Goal: Find specific page/section: Find specific page/section

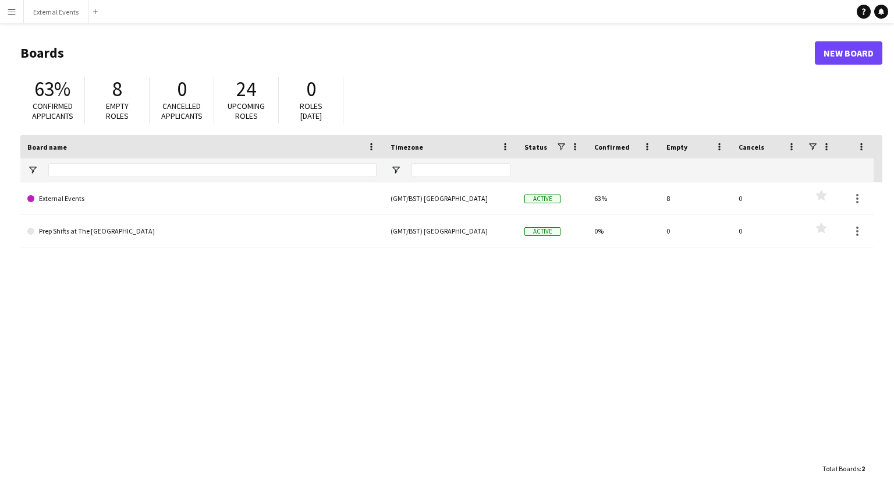
click at [5, 23] on button "Menu" at bounding box center [11, 11] width 23 height 23
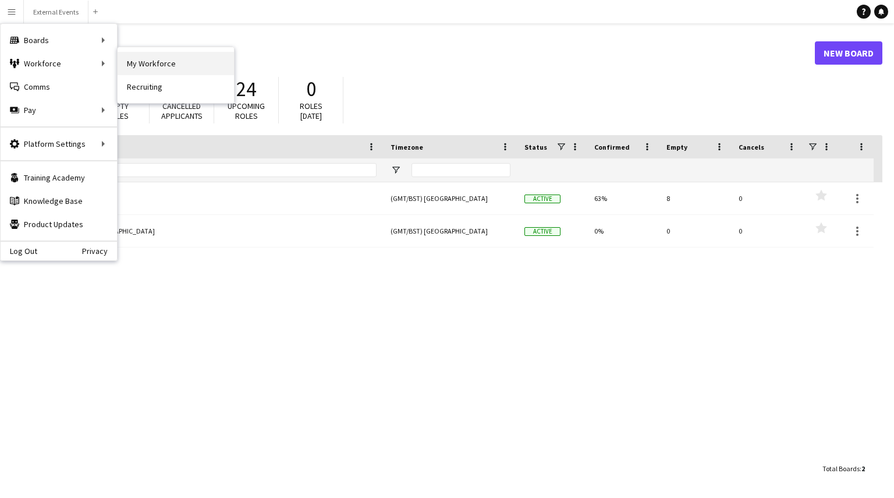
click at [146, 57] on link "My Workforce" at bounding box center [176, 63] width 116 height 23
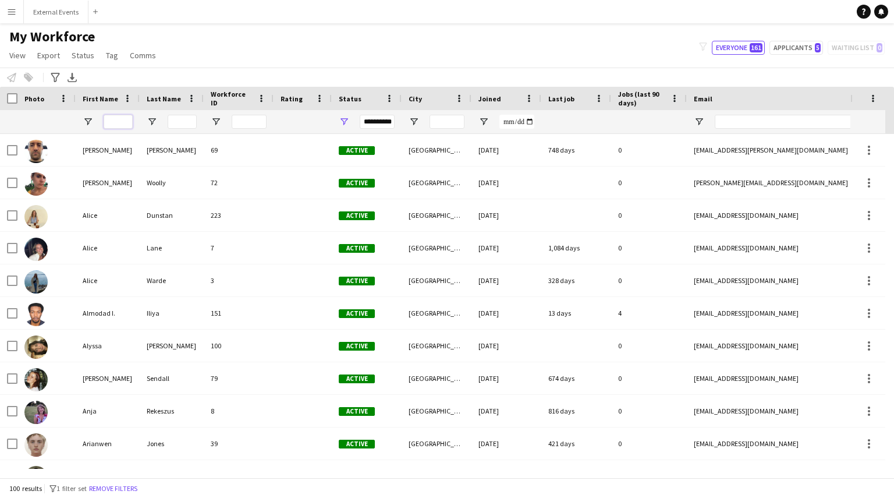
click at [117, 119] on input "First Name Filter Input" at bounding box center [118, 122] width 29 height 14
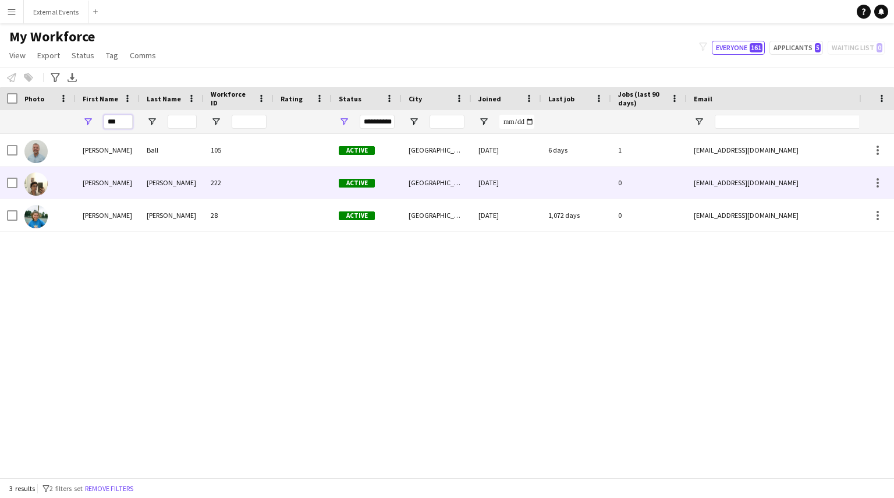
type input "***"
click at [81, 188] on div "[PERSON_NAME]" at bounding box center [108, 182] width 64 height 32
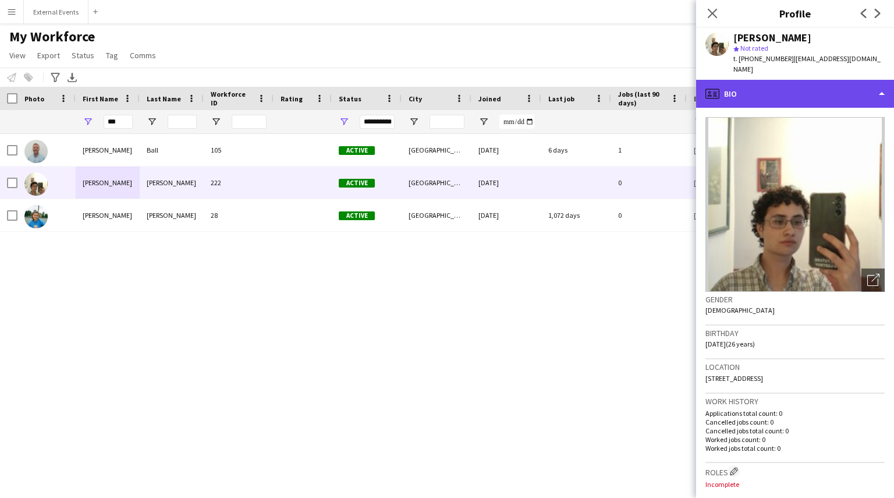
click at [769, 87] on div "profile Bio" at bounding box center [795, 94] width 198 height 28
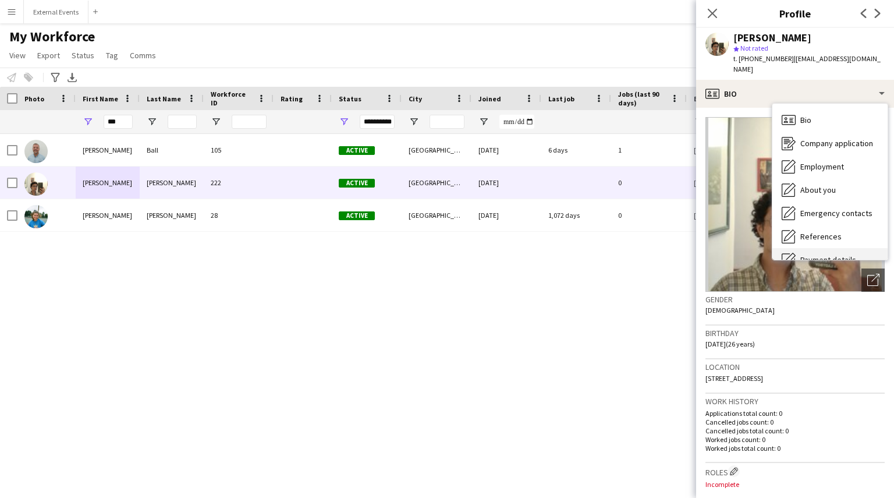
click at [852, 254] on span "Payment details" at bounding box center [828, 259] width 56 height 10
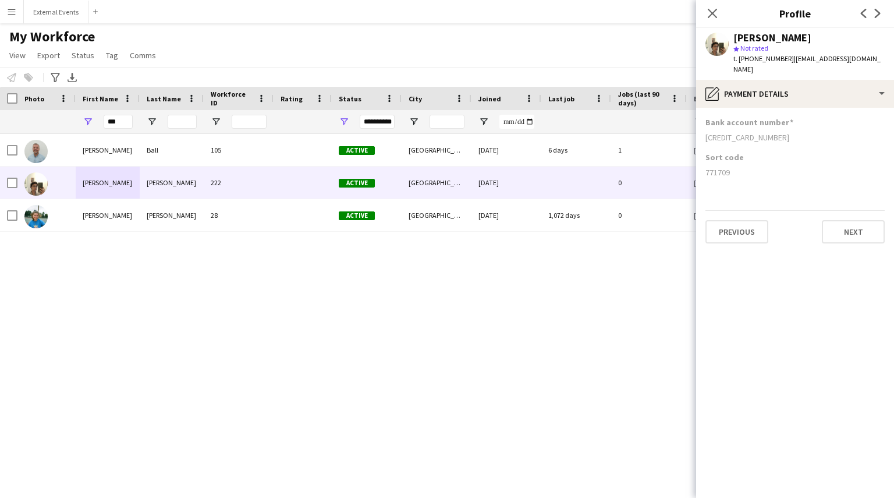
click at [783, 138] on div "Bank account number [FINANCIAL_ID]" at bounding box center [794, 134] width 179 height 35
